Goal: Information Seeking & Learning: Find specific page/section

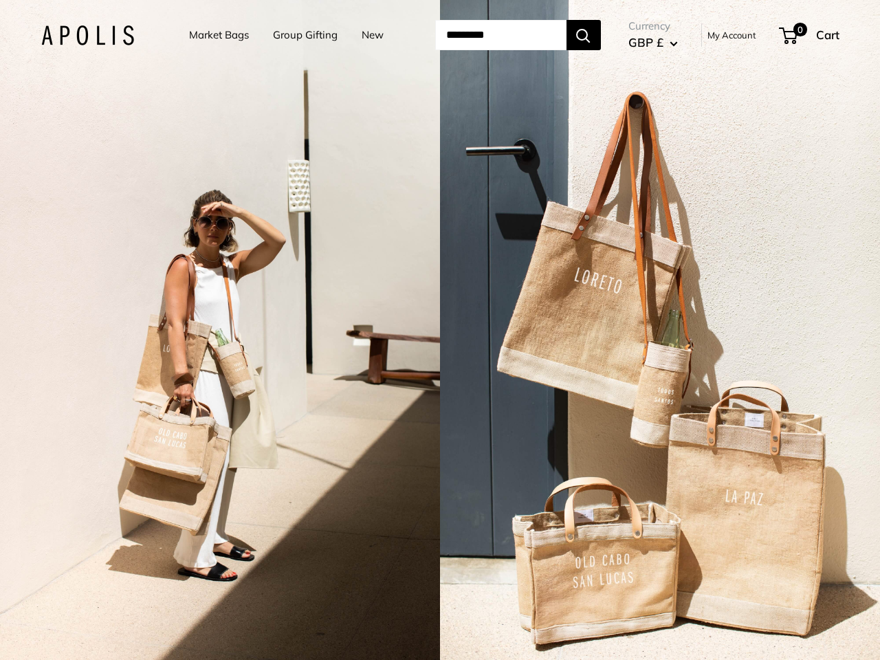
click at [440, 35] on input "Search..." at bounding box center [500, 35] width 131 height 30
click at [518, 35] on input "Search..." at bounding box center [500, 35] width 131 height 30
click at [220, 330] on div "2 / 5" at bounding box center [220, 330] width 440 height 660
click at [660, 330] on div "2 / 5" at bounding box center [660, 330] width 440 height 660
